Goal: Task Accomplishment & Management: Manage account settings

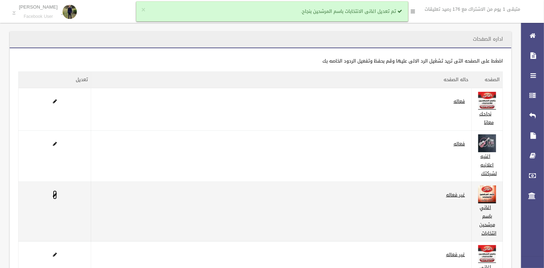
click at [53, 194] on span at bounding box center [55, 195] width 4 height 5
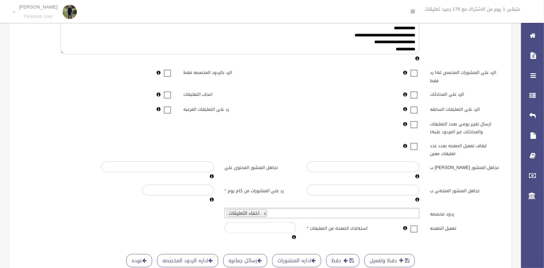
scroll to position [156, 0]
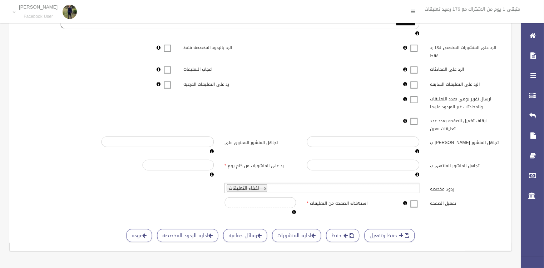
click at [414, 199] on span at bounding box center [414, 199] width 11 height 0
click at [401, 229] on button "حفظ وتفعيل" at bounding box center [389, 235] width 50 height 13
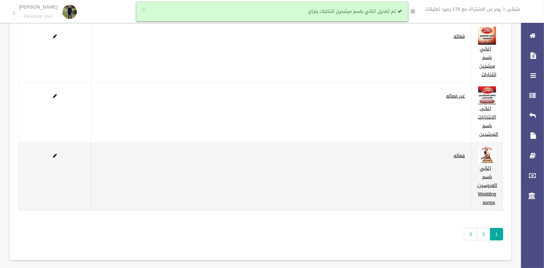
scroll to position [167, 0]
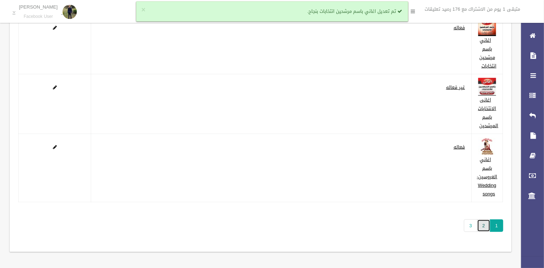
click at [485, 224] on link "2" at bounding box center [483, 225] width 13 height 13
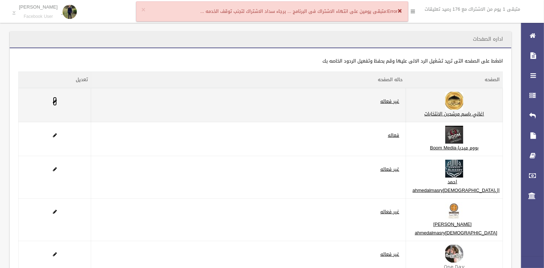
click at [56, 98] on link at bounding box center [55, 101] width 4 height 9
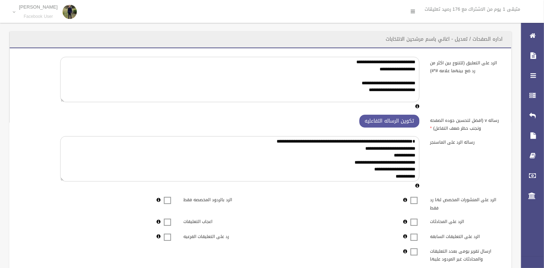
scroll to position [156, 0]
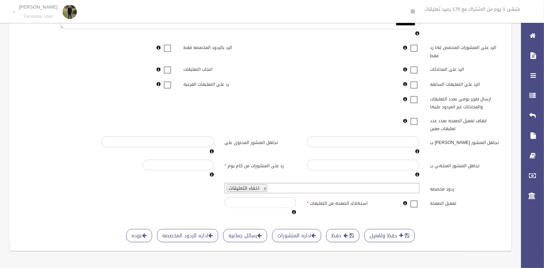
click at [413, 205] on div "تفعيل الصفحه استهلاك الصفحه من التعليقات ***" at bounding box center [260, 206] width 493 height 19
click at [413, 199] on span at bounding box center [414, 199] width 11 height 0
click at [382, 229] on button "حفظ وتفعيل" at bounding box center [389, 235] width 50 height 13
